Goal: Transaction & Acquisition: Book appointment/travel/reservation

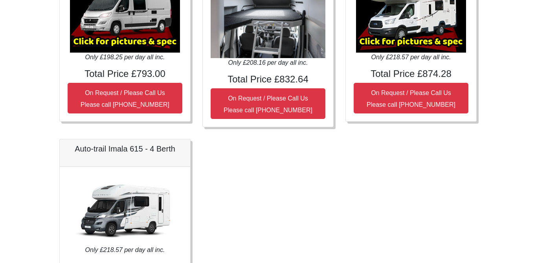
scroll to position [267, 0]
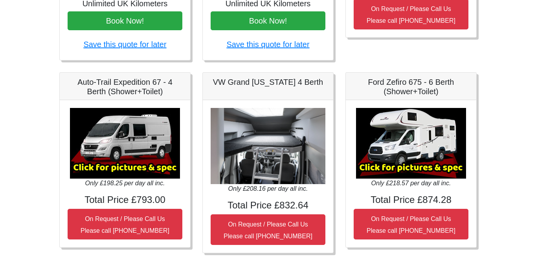
click at [423, 163] on img at bounding box center [411, 143] width 110 height 71
click at [414, 160] on img at bounding box center [411, 143] width 110 height 71
click at [384, 172] on img at bounding box center [411, 143] width 110 height 71
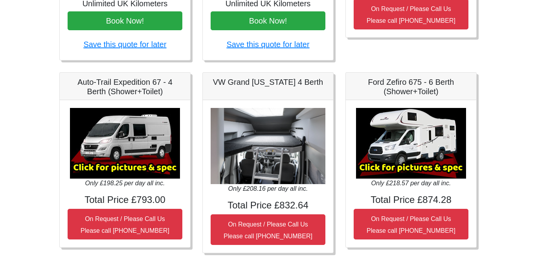
click at [384, 172] on img at bounding box center [411, 143] width 110 height 71
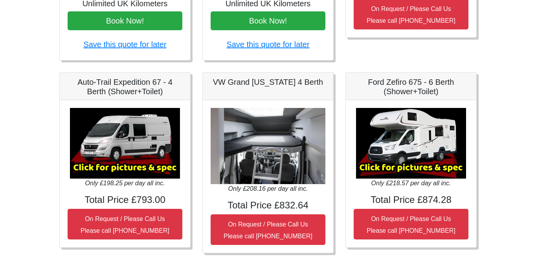
click at [384, 172] on img at bounding box center [411, 143] width 110 height 71
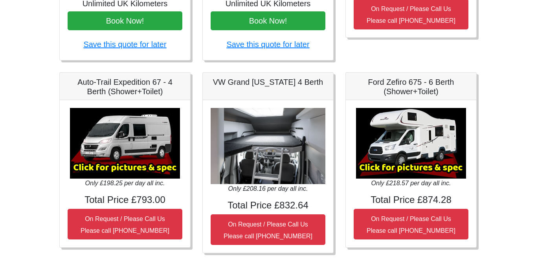
click at [384, 172] on img at bounding box center [411, 143] width 110 height 71
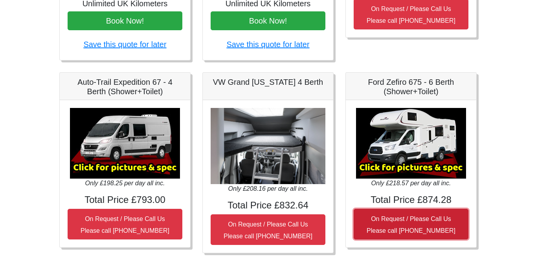
click at [407, 218] on small "On Request / Please Call Us Please call [PHONE_NUMBER]" at bounding box center [411, 225] width 89 height 18
